Goal: Task Accomplishment & Management: Use online tool/utility

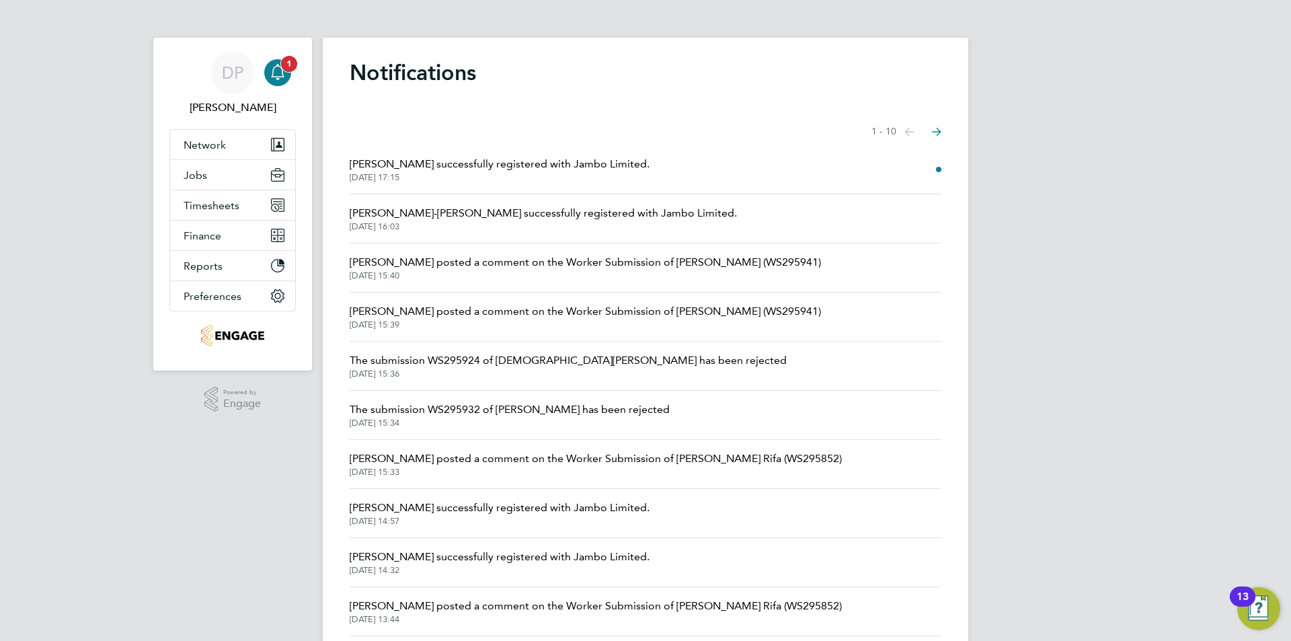
click at [272, 59] on link "Notifications 1" at bounding box center [277, 72] width 27 height 43
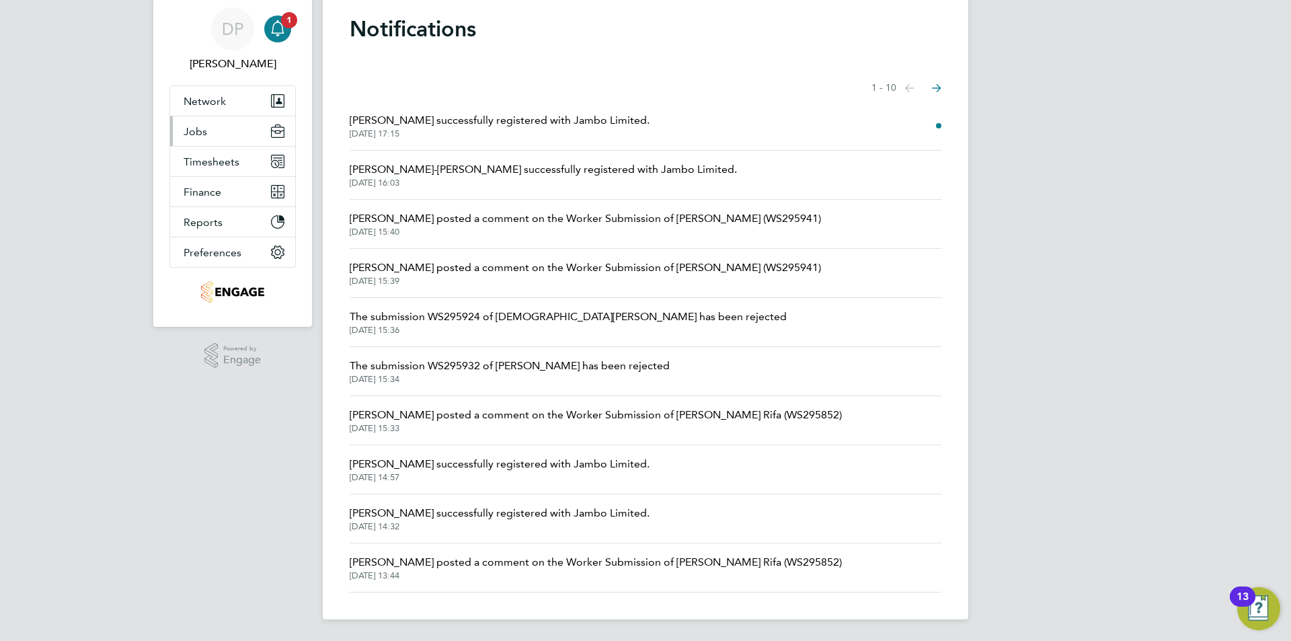
click at [213, 135] on button "Jobs" at bounding box center [232, 131] width 125 height 30
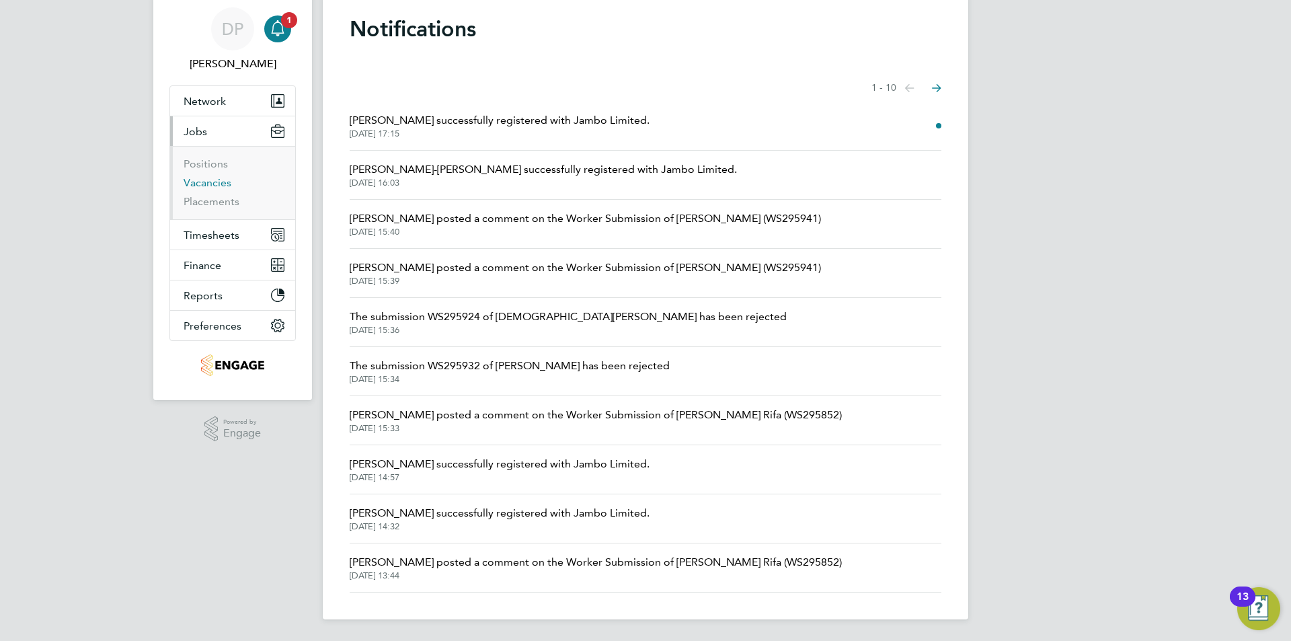
click at [214, 181] on link "Vacancies" at bounding box center [208, 182] width 48 height 13
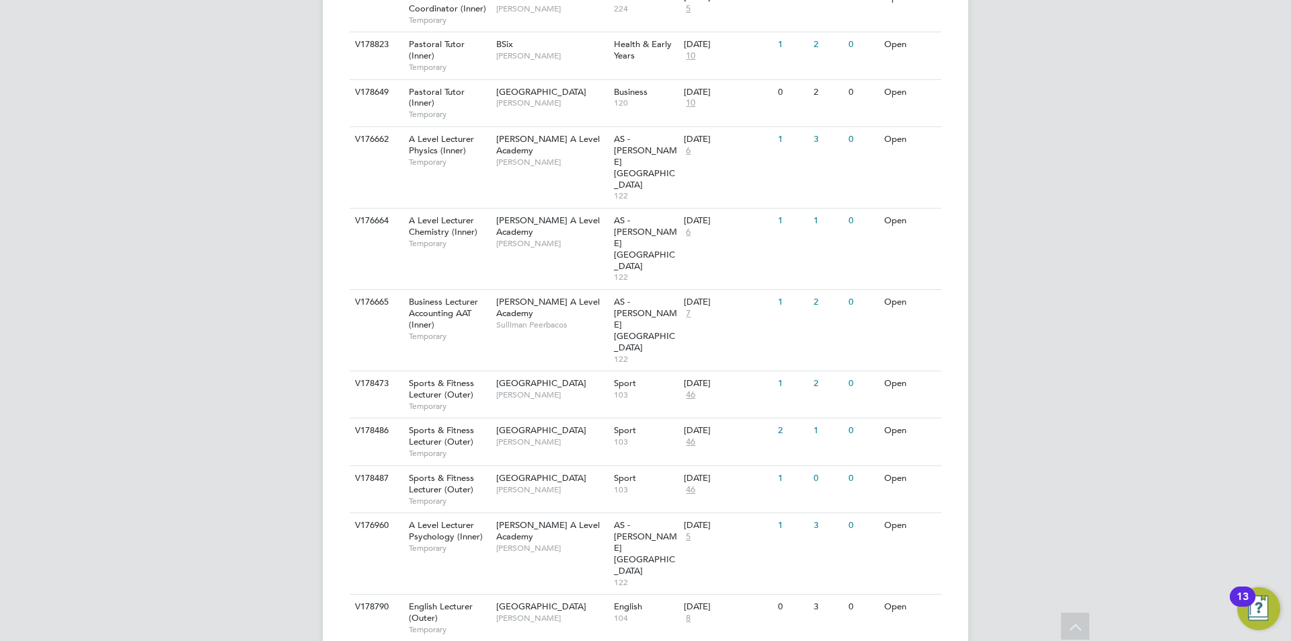
scroll to position [1357, 0]
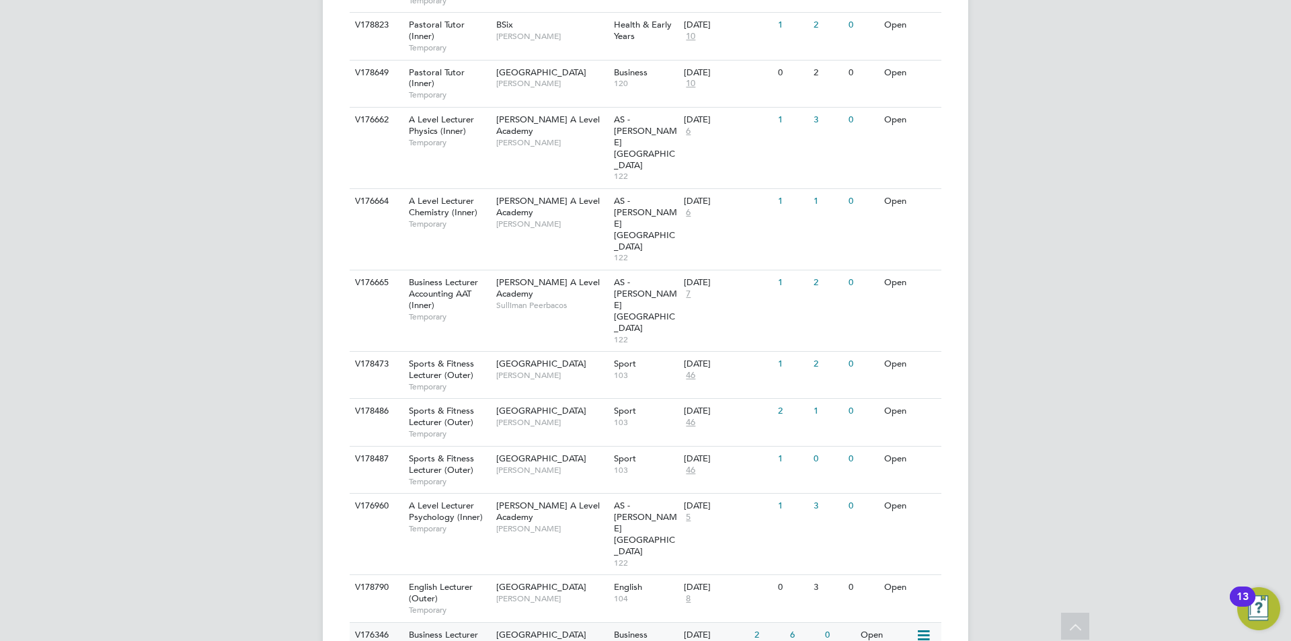
scroll to position [1298, 0]
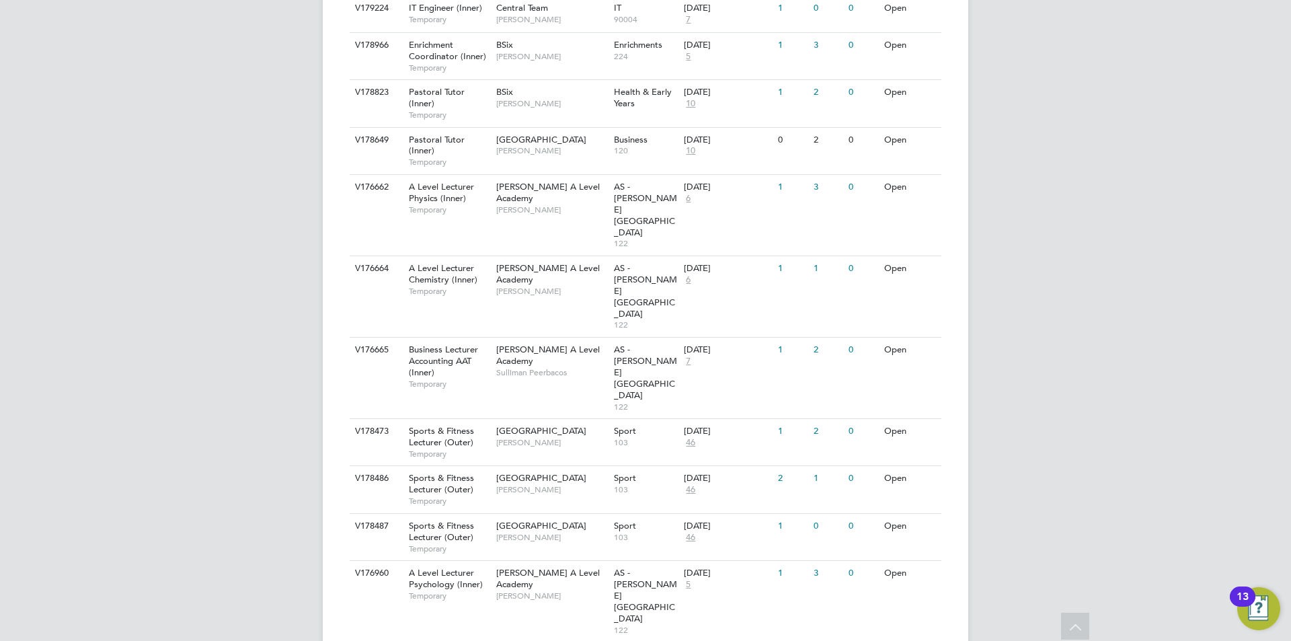
click at [580, 338] on div "Attlee A Level Academy Sulliman Peerbacos" at bounding box center [552, 361] width 118 height 46
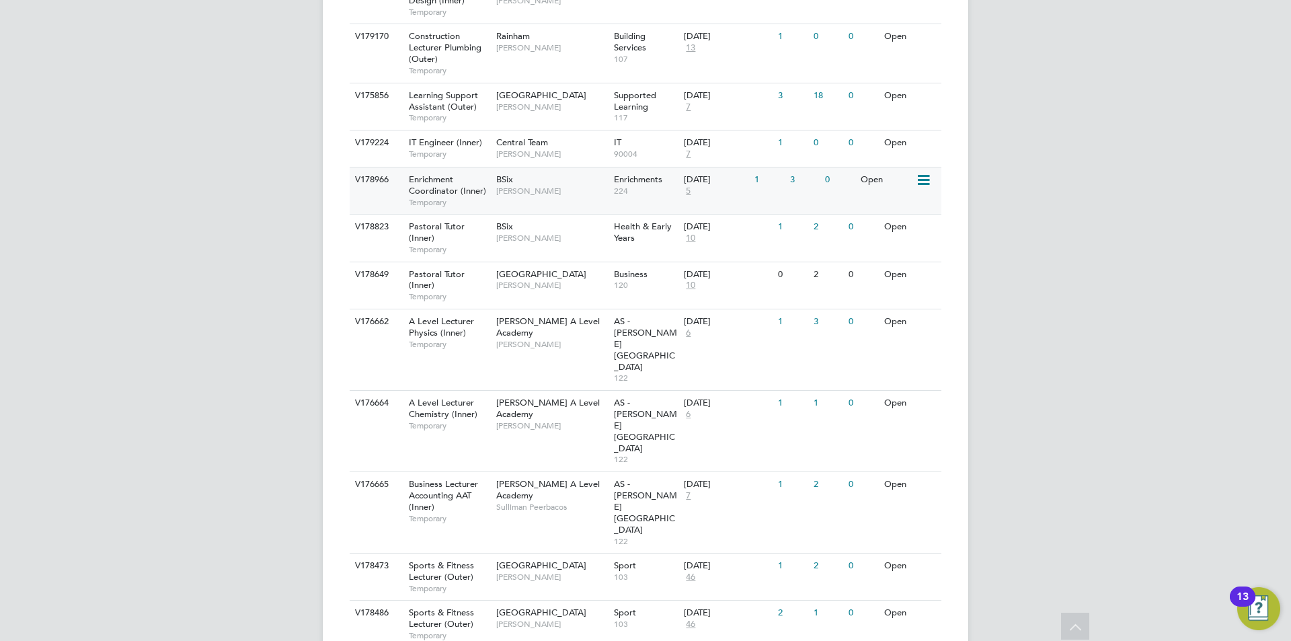
click at [585, 186] on span "[PERSON_NAME]" at bounding box center [551, 191] width 111 height 11
click at [466, 284] on div "Pastoral Tutor (Inner) Temporary" at bounding box center [446, 285] width 94 height 46
click at [529, 223] on div "BSix Emma Wood" at bounding box center [552, 232] width 118 height 35
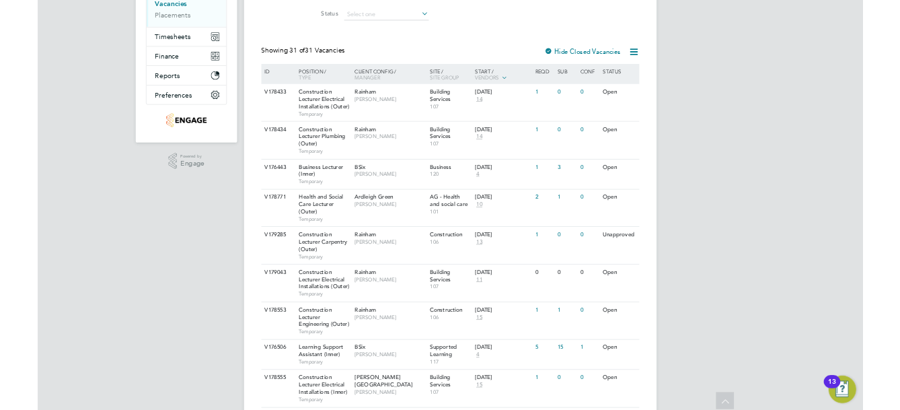
scroll to position [20, 0]
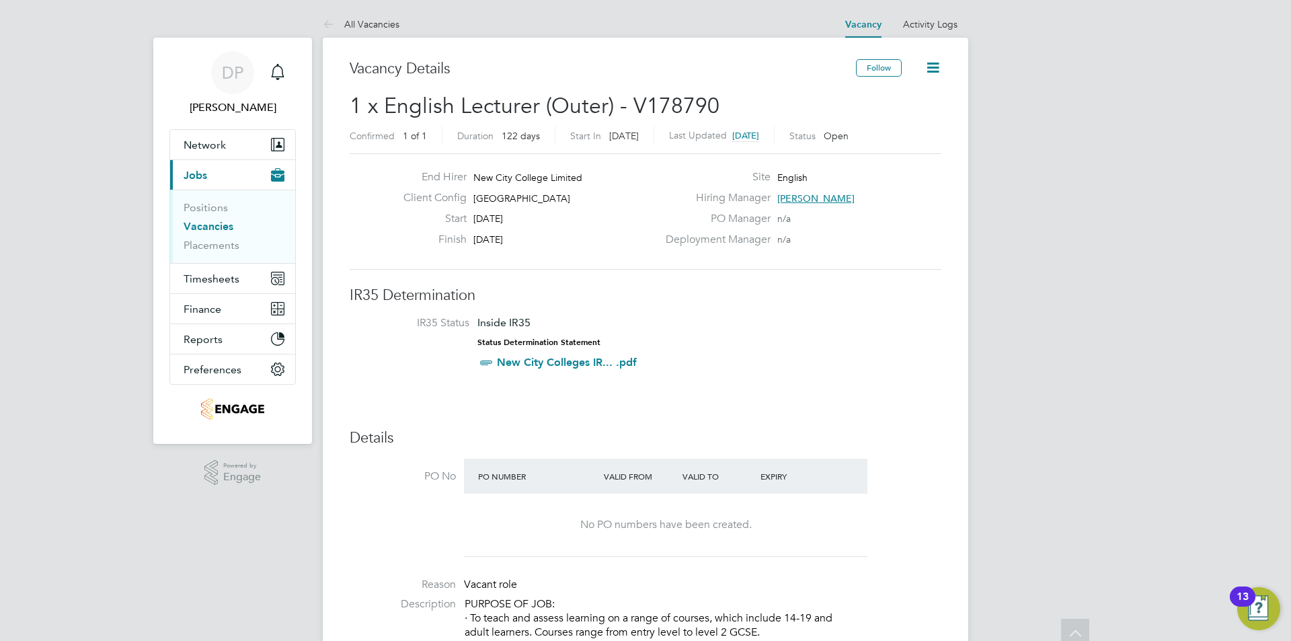
scroll to position [135, 0]
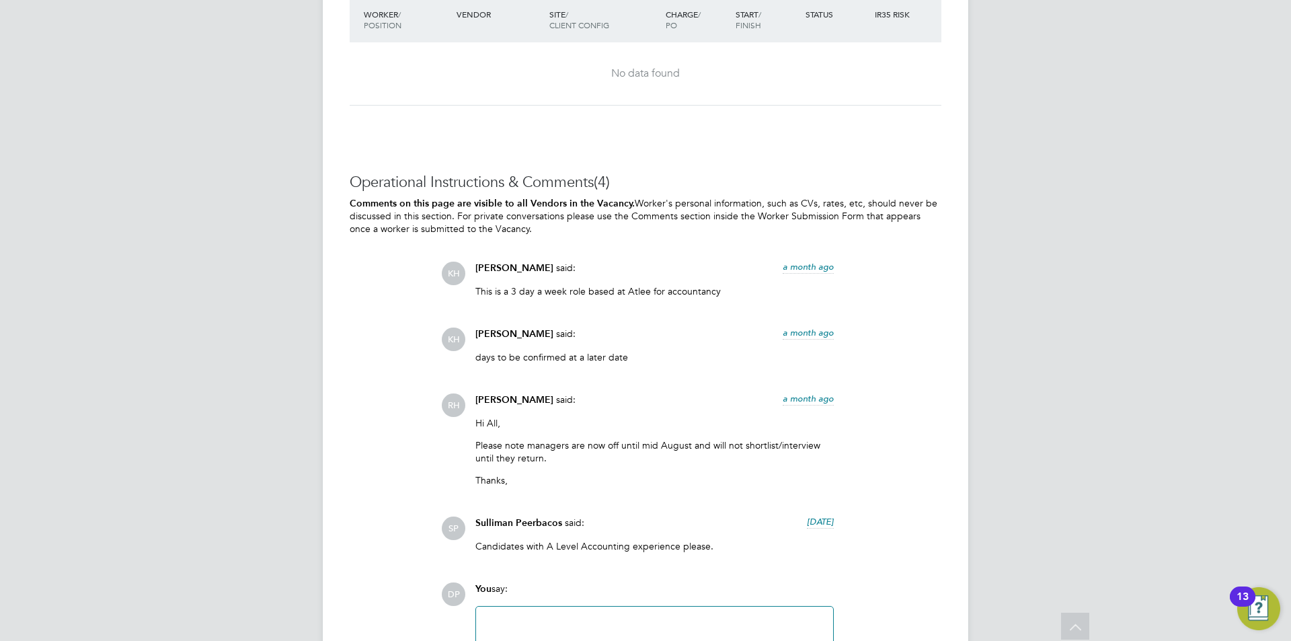
scroll to position [2669, 0]
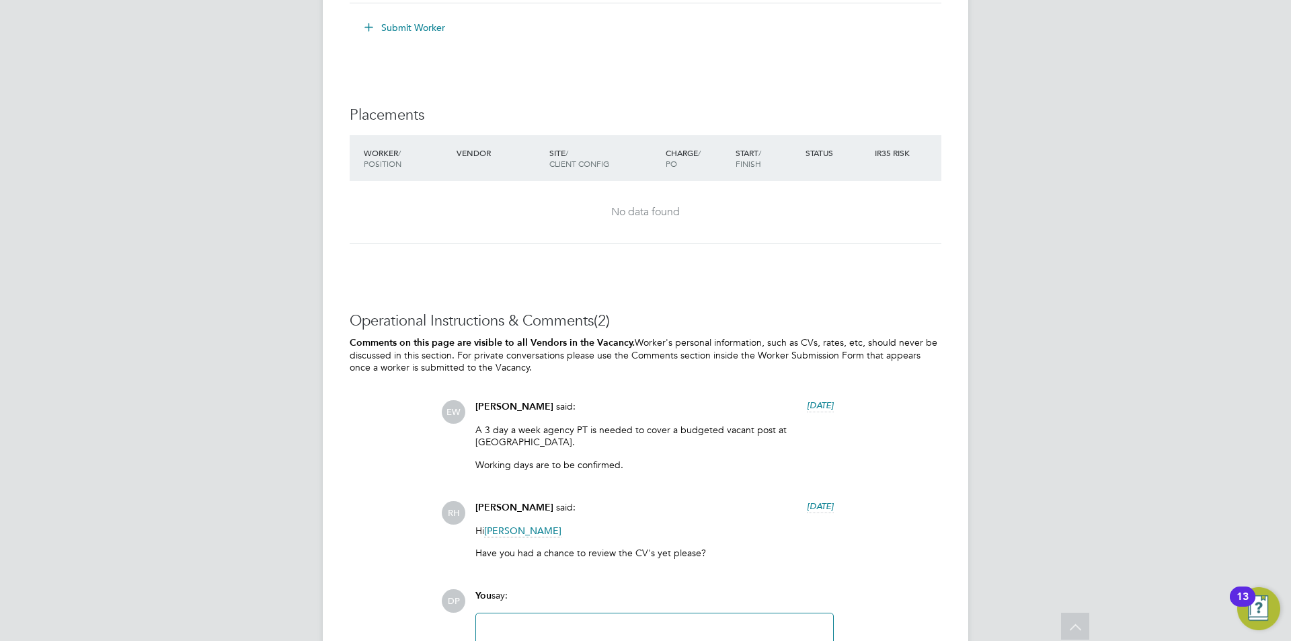
scroll to position [2958, 0]
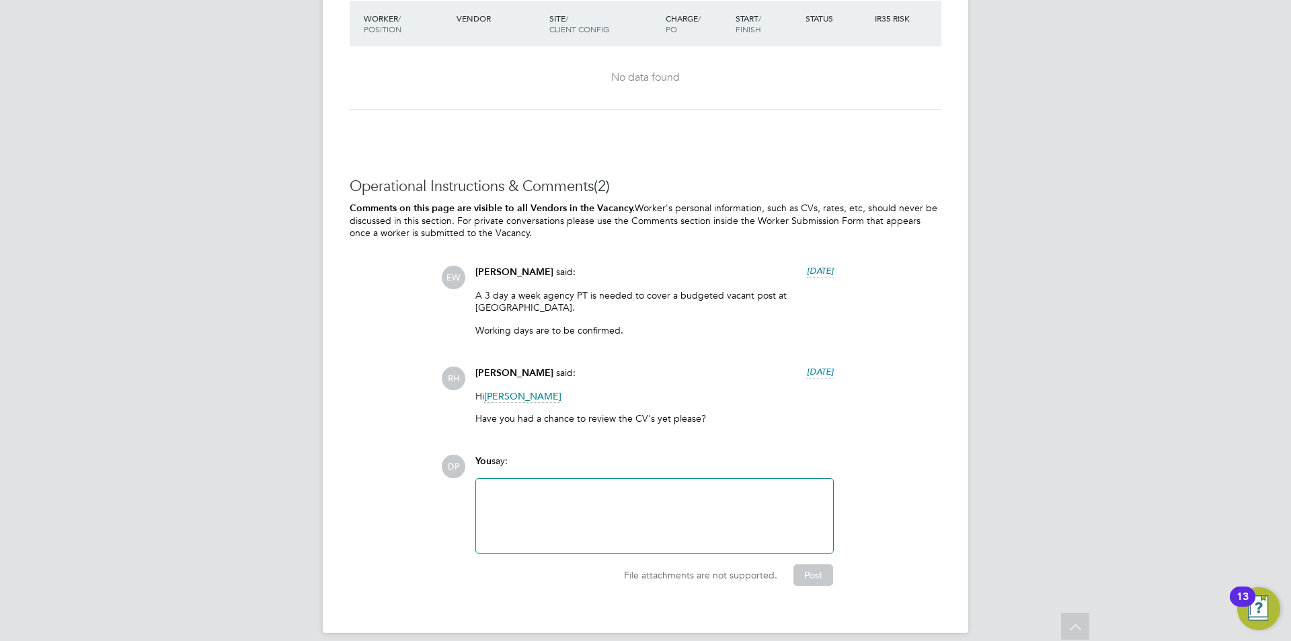
click at [677, 500] on div at bounding box center [654, 516] width 341 height 58
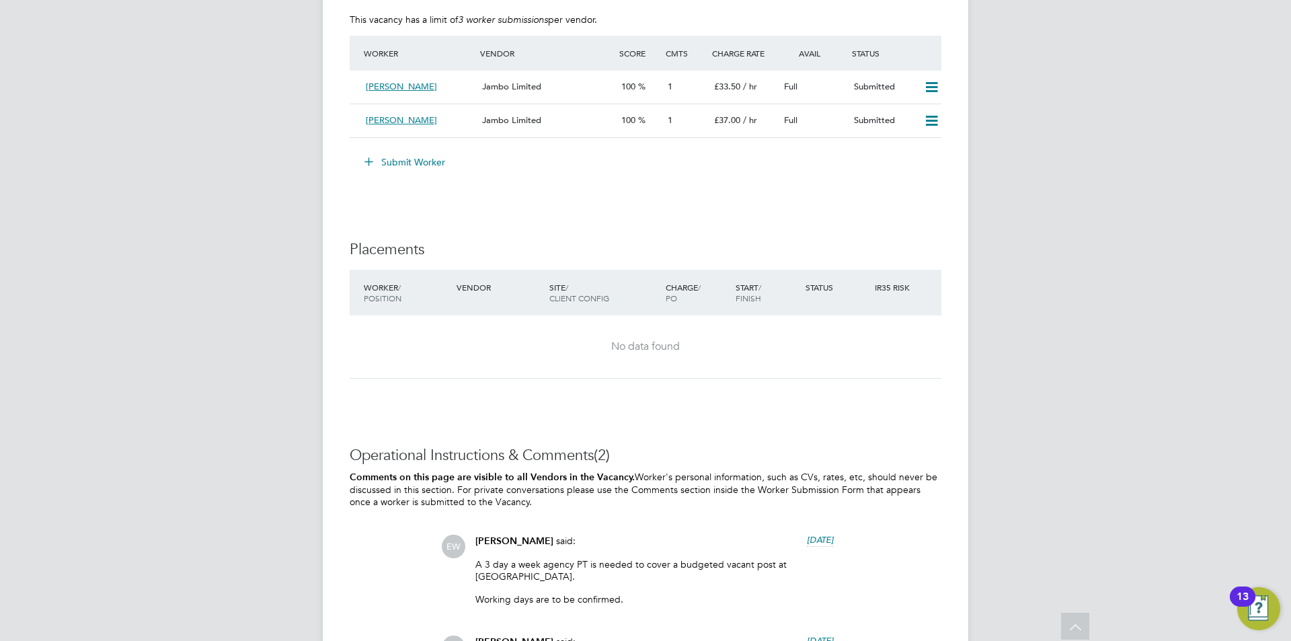
scroll to position [2487, 0]
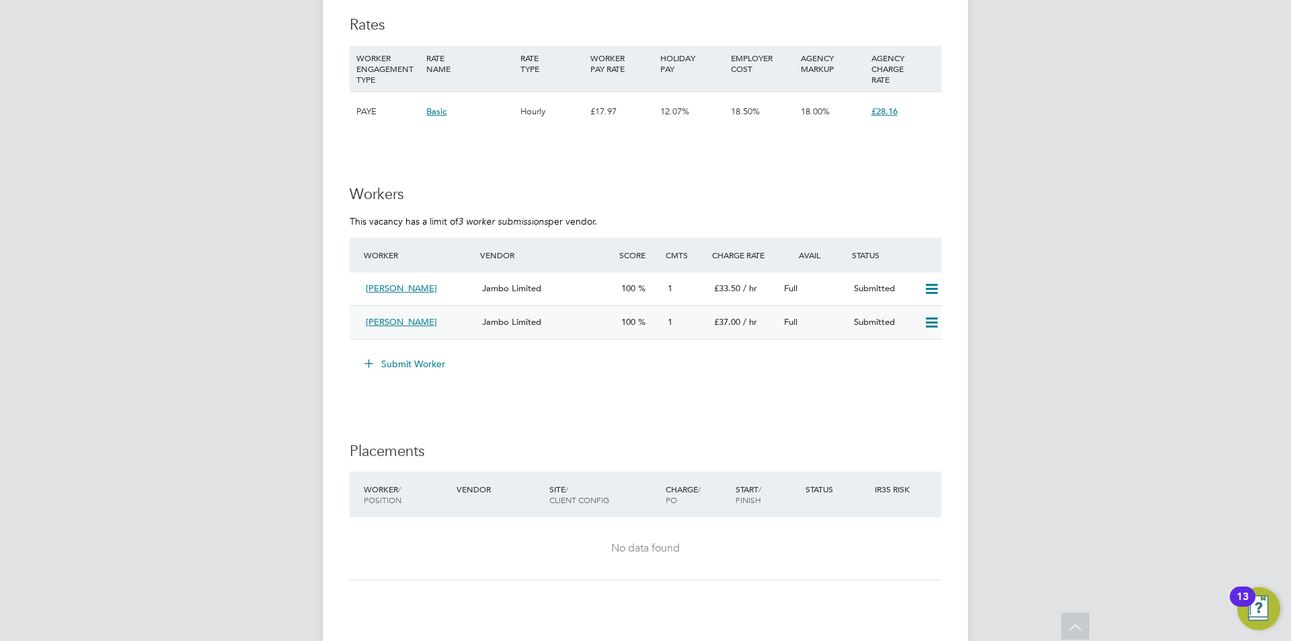
click at [433, 321] on div "Nadia Begum" at bounding box center [419, 322] width 116 height 22
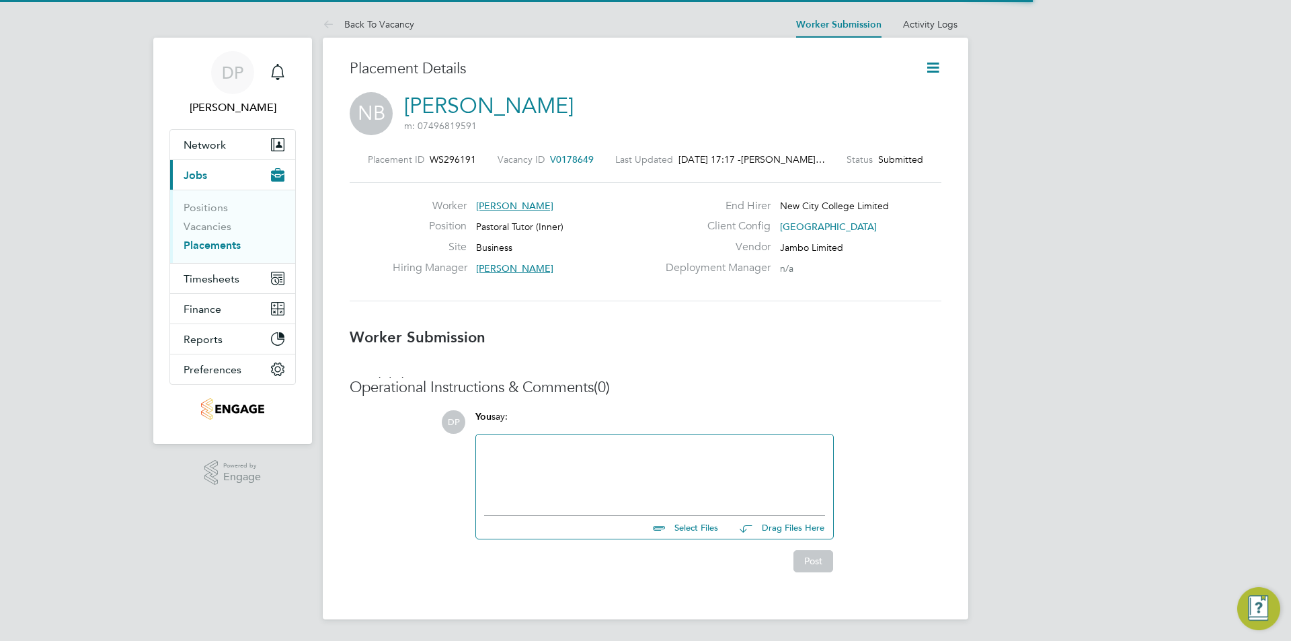
scroll to position [13, 210]
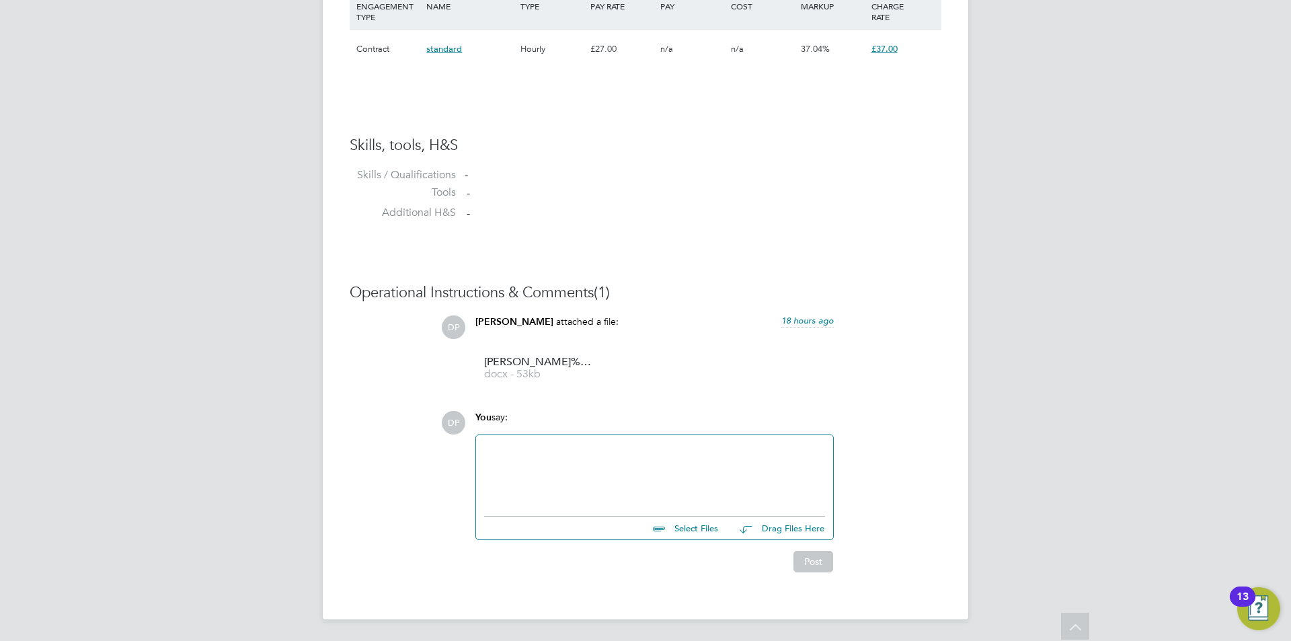
click at [733, 466] on div at bounding box center [654, 472] width 341 height 58
click at [683, 488] on div "Hi Emma, Would you like to e=ut" at bounding box center [654, 472] width 341 height 58
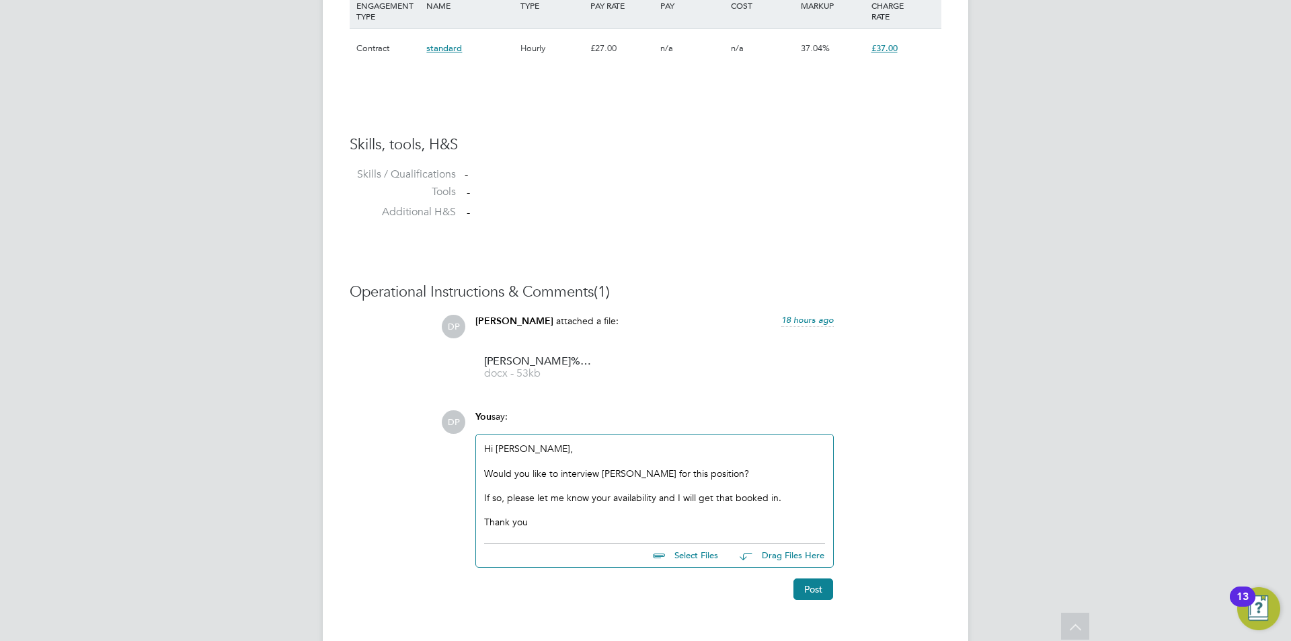
drag, startPoint x: 798, startPoint y: 589, endPoint x: 1084, endPoint y: 17, distance: 638.9
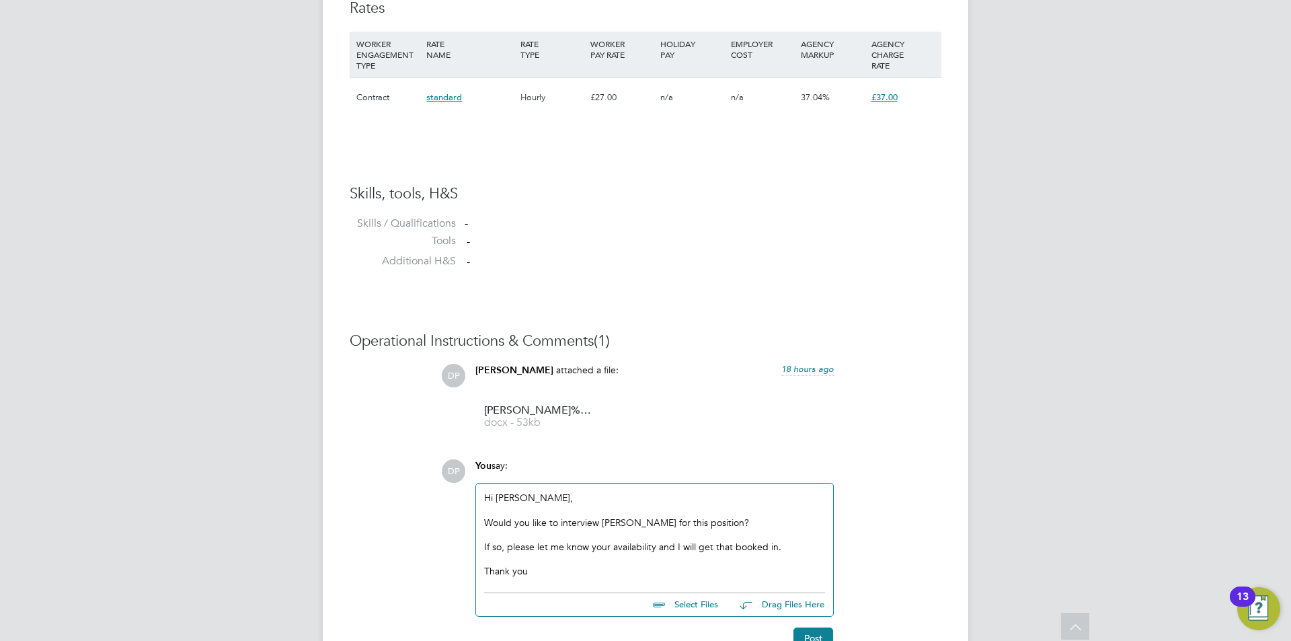
scroll to position [1014, 0]
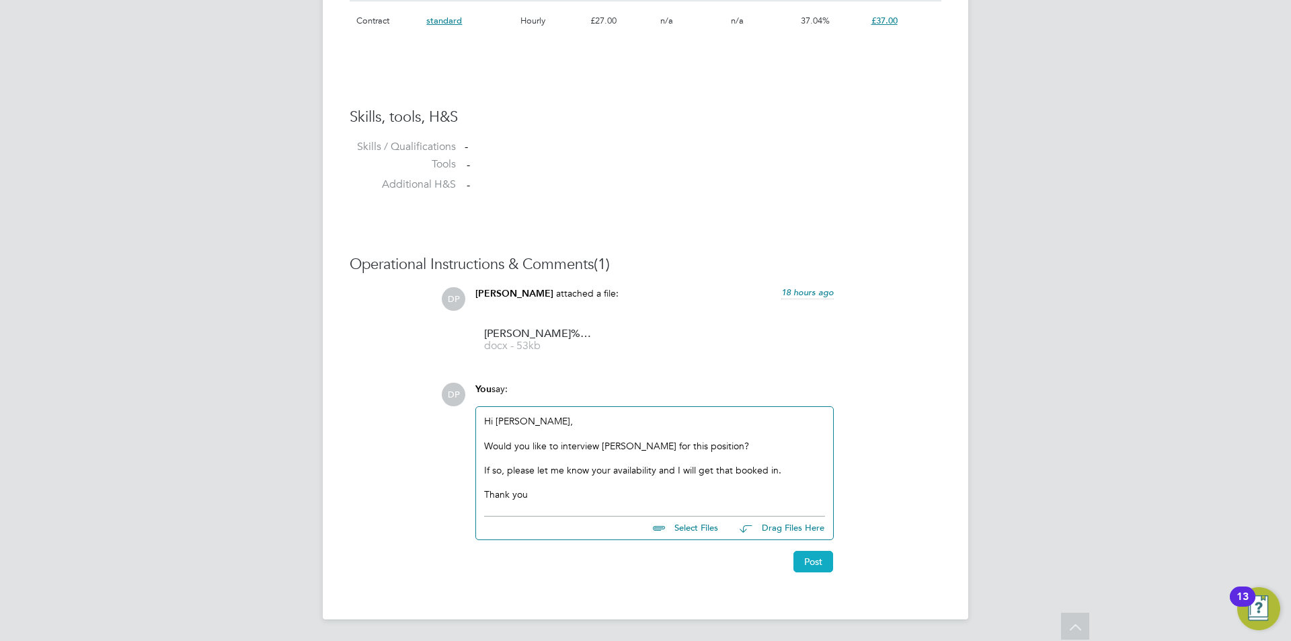
click at [817, 571] on button "Post" at bounding box center [814, 562] width 40 height 22
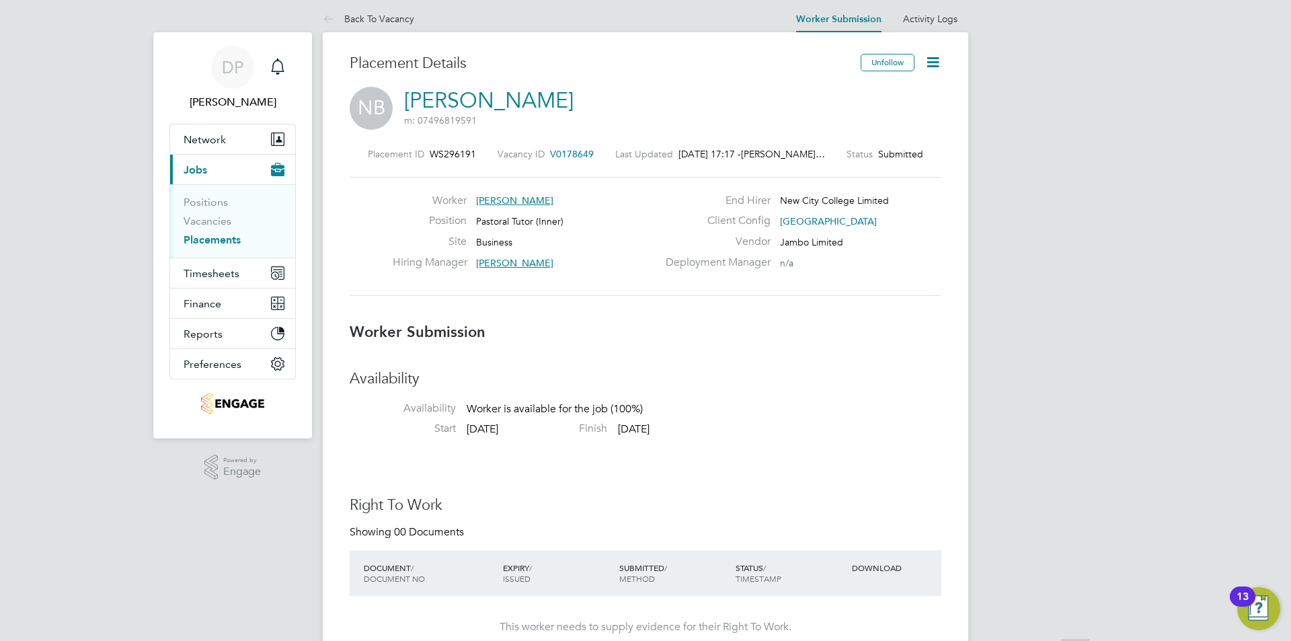
scroll to position [0, 0]
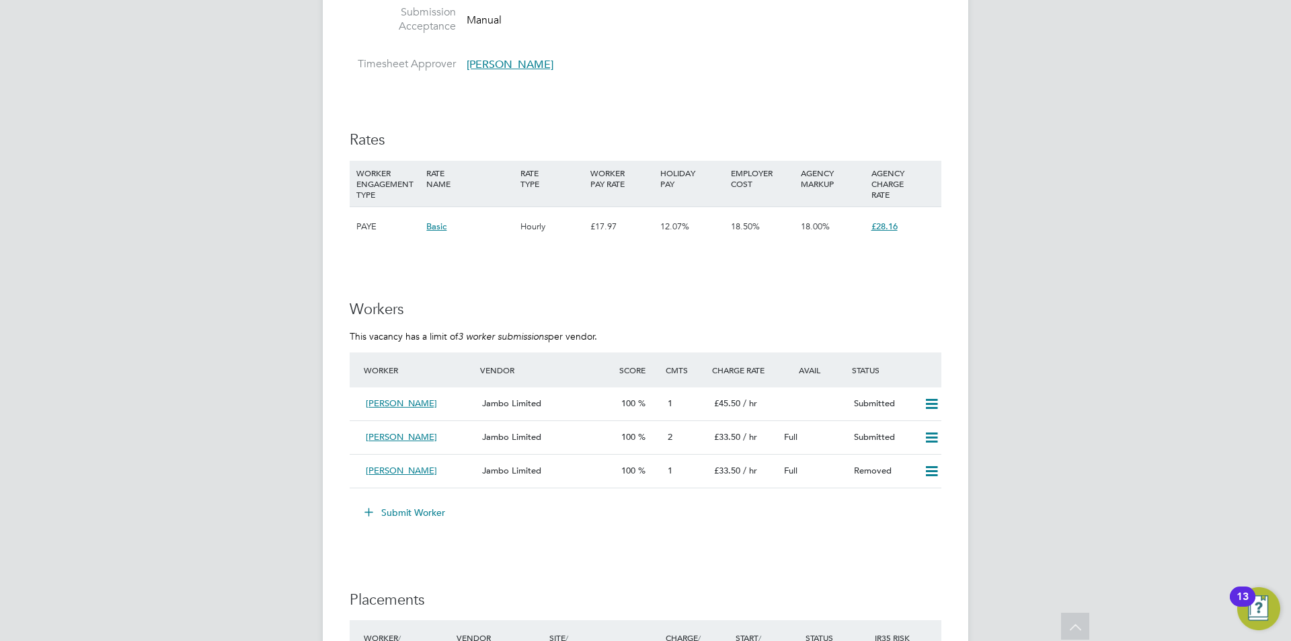
scroll to position [2234, 0]
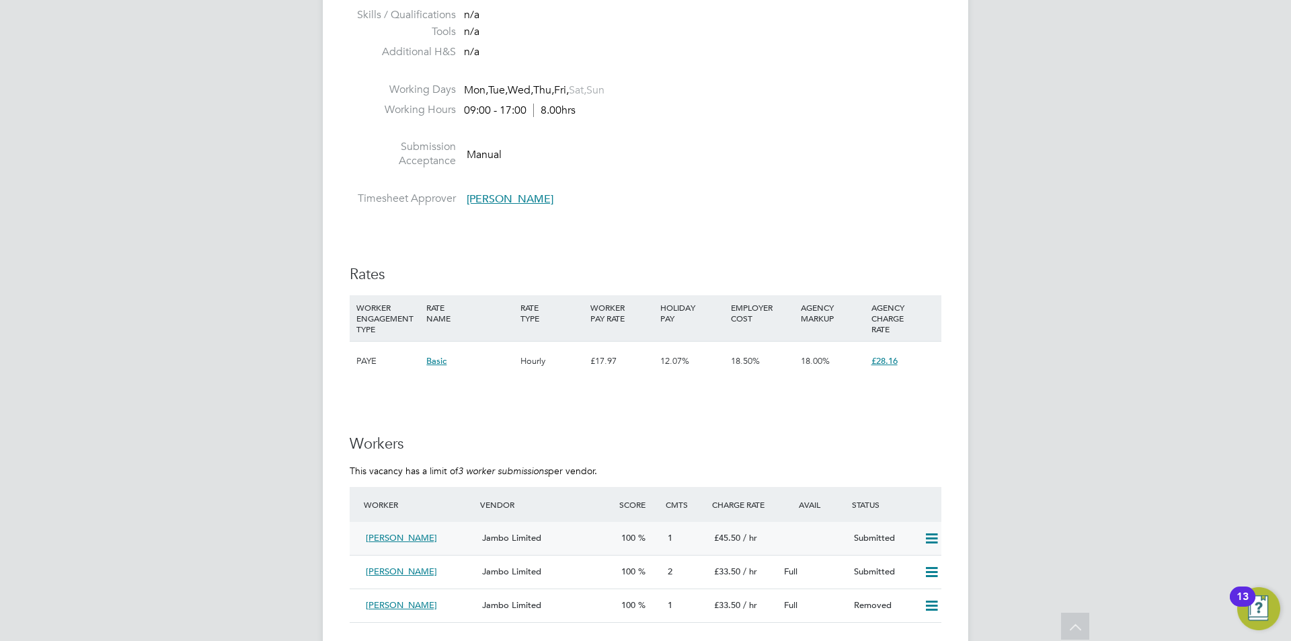
click at [444, 527] on div "[PERSON_NAME]" at bounding box center [419, 538] width 116 height 22
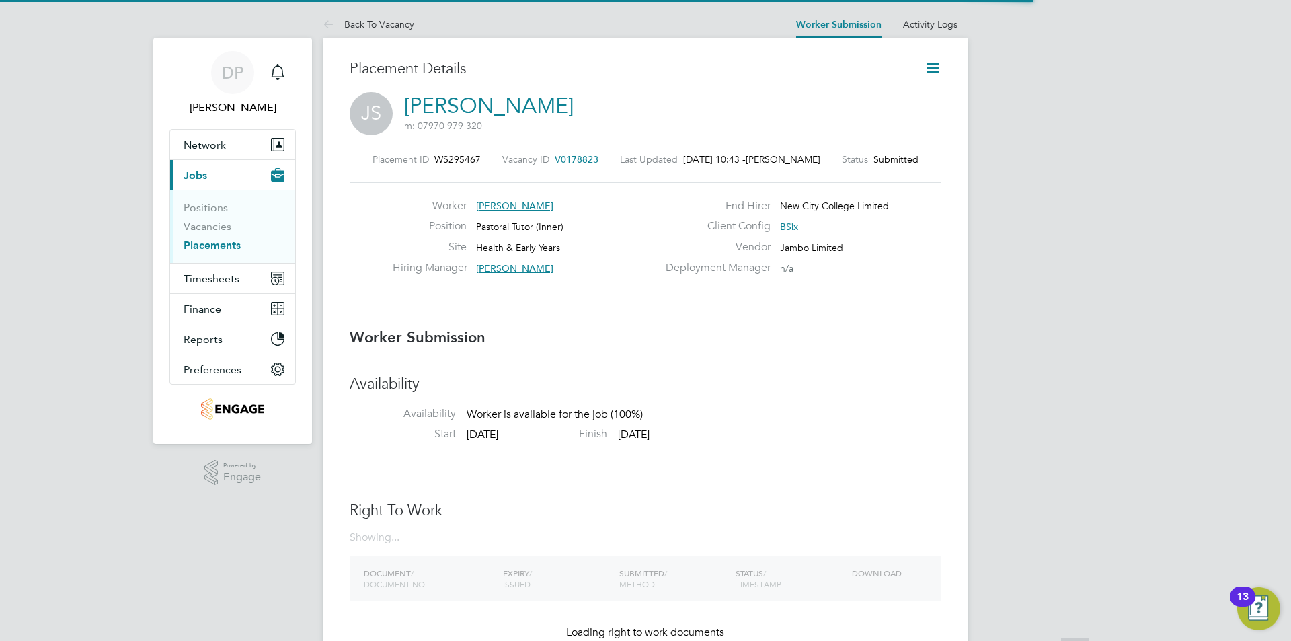
scroll to position [13, 201]
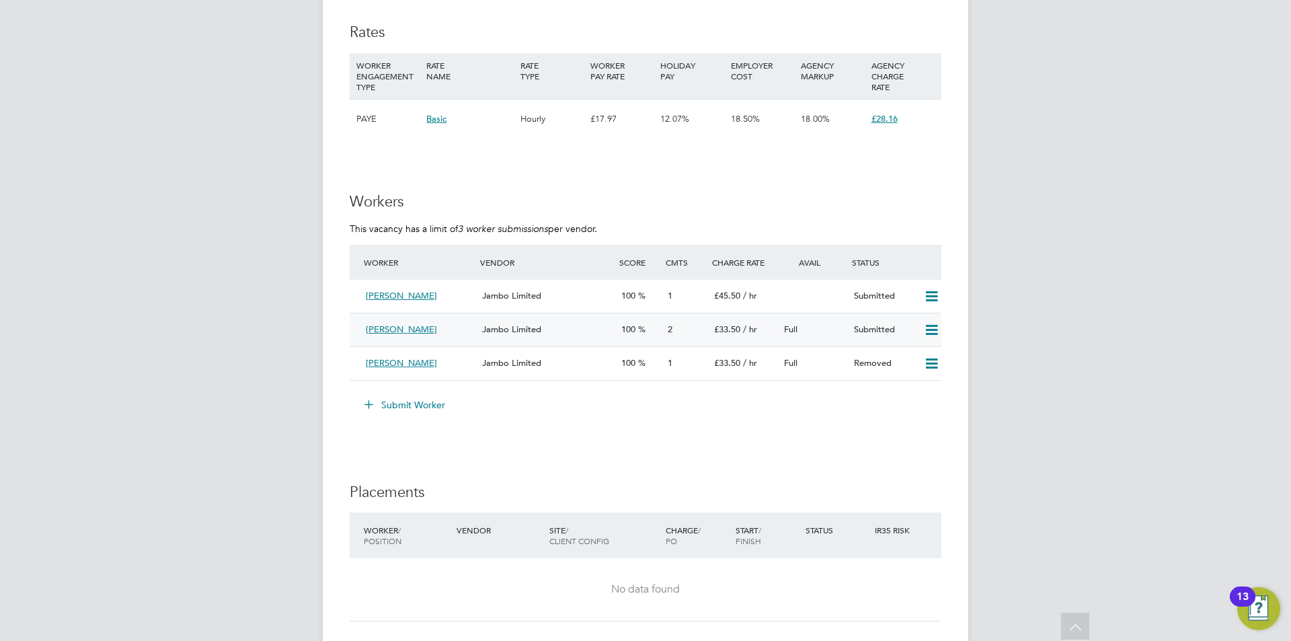
click at [498, 324] on span "Jambo Limited" at bounding box center [511, 329] width 59 height 11
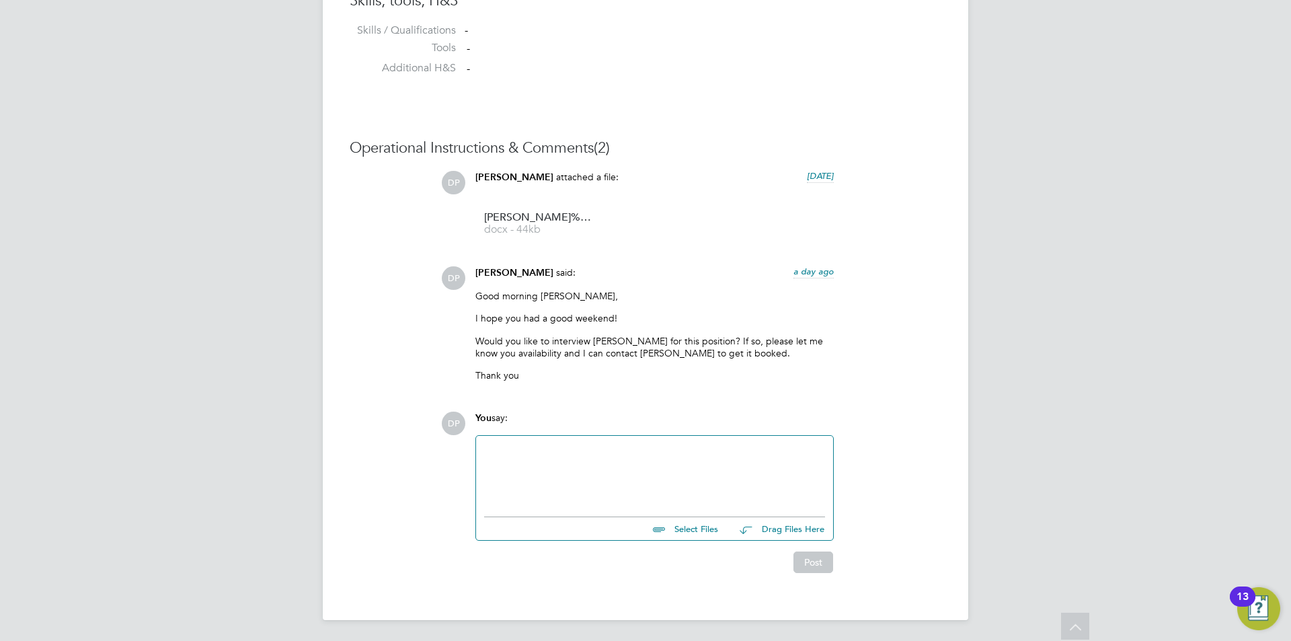
click at [665, 482] on div at bounding box center [654, 473] width 341 height 58
